Goal: Find contact information

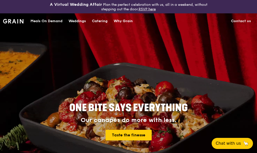
click at [240, 20] on link "Contact us" at bounding box center [241, 21] width 26 height 15
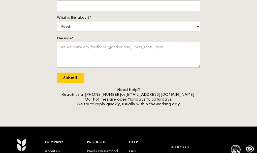
scroll to position [165, 0]
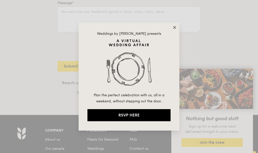
click at [174, 28] on icon at bounding box center [174, 27] width 3 height 3
